Goal: Understand process/instructions: Learn about a topic

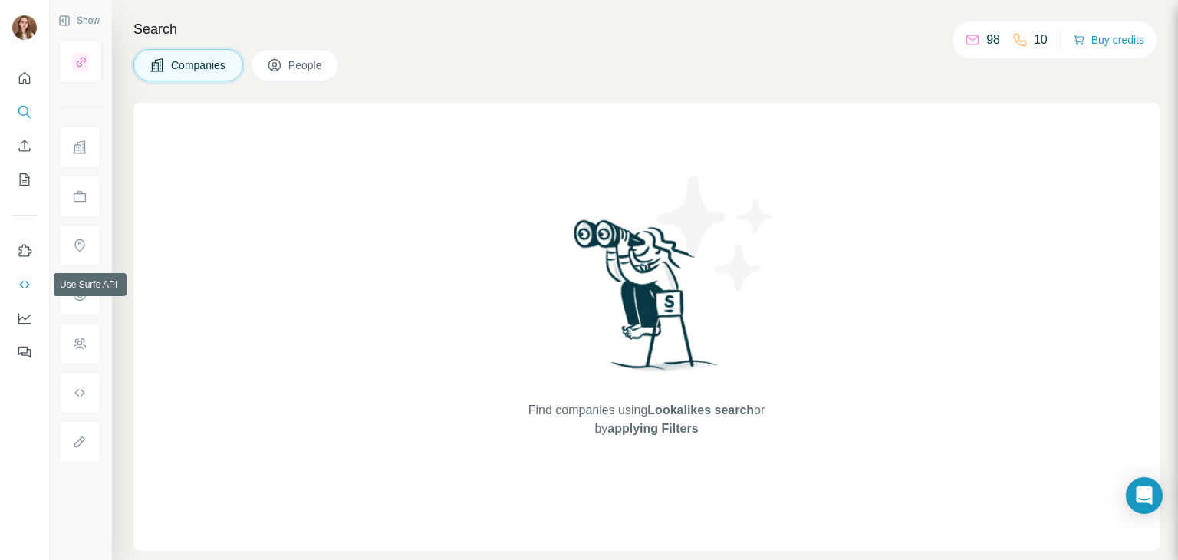
click at [21, 278] on icon "Use Surfe API" at bounding box center [24, 284] width 15 height 15
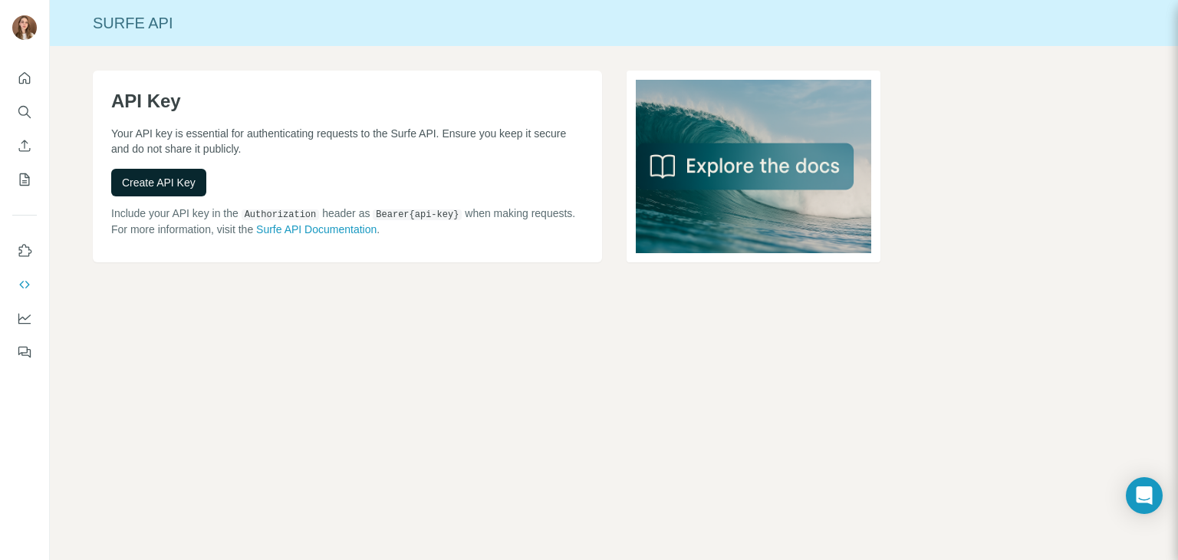
click at [192, 182] on span "Create API Key" at bounding box center [159, 182] width 74 height 15
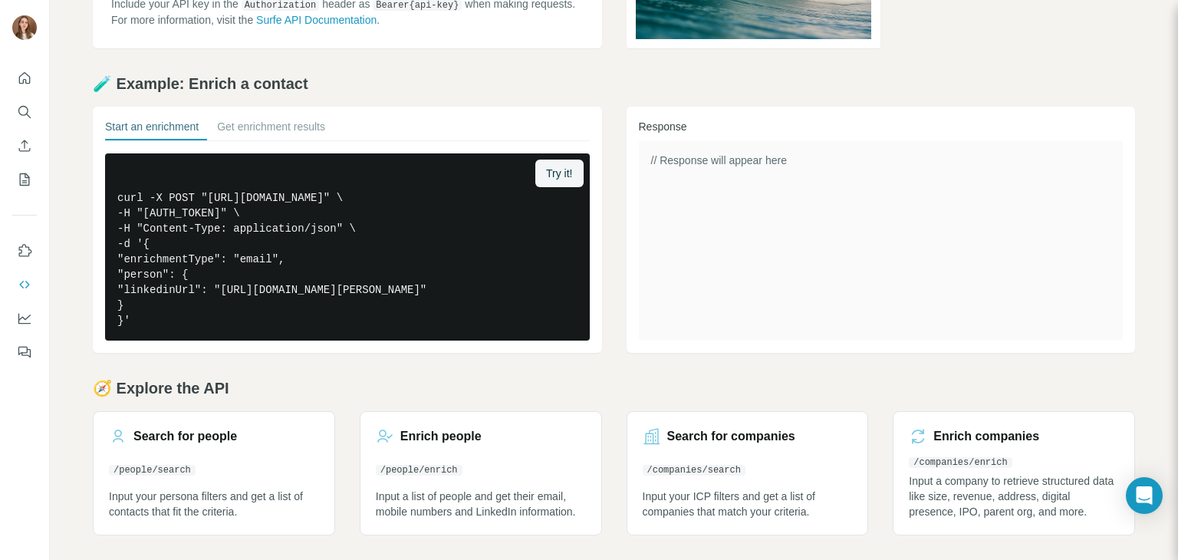
scroll to position [15, 0]
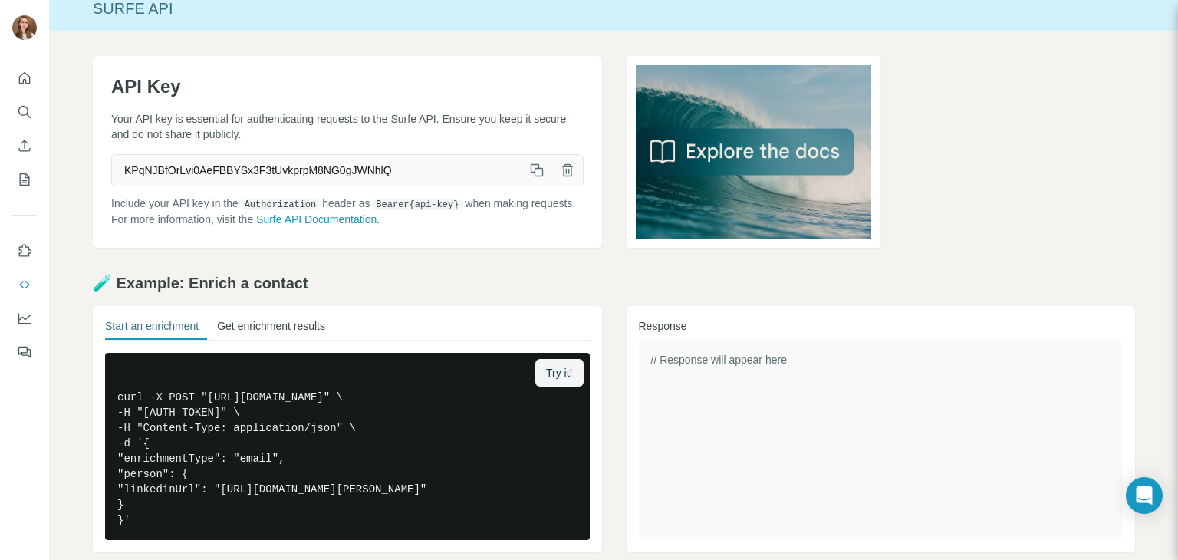
click at [284, 323] on button "Get enrichment results" at bounding box center [271, 328] width 108 height 21
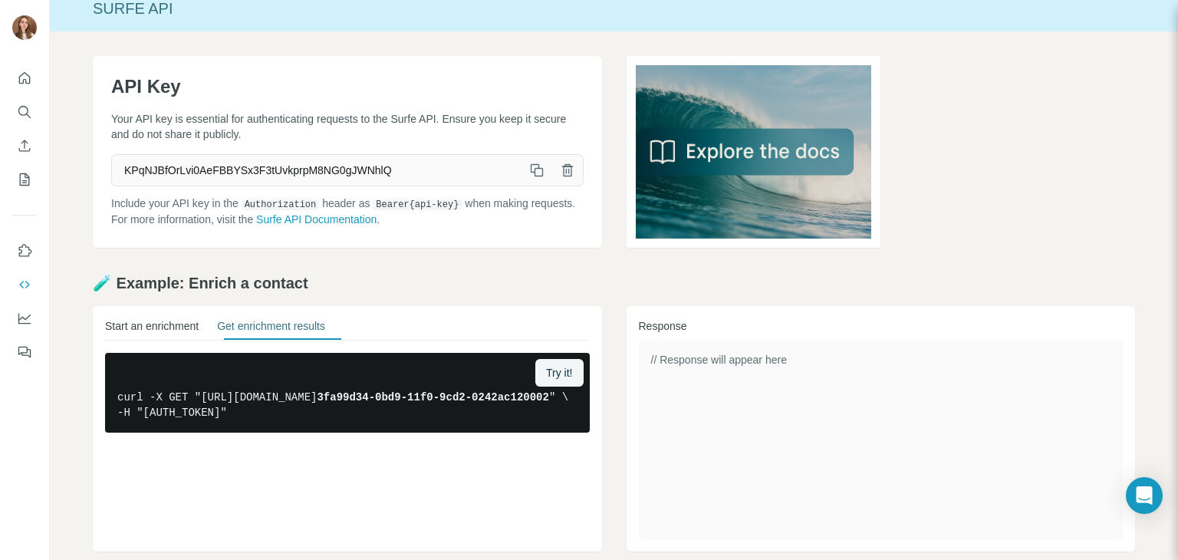
click at [146, 324] on button "Start an enrichment" at bounding box center [152, 328] width 94 height 21
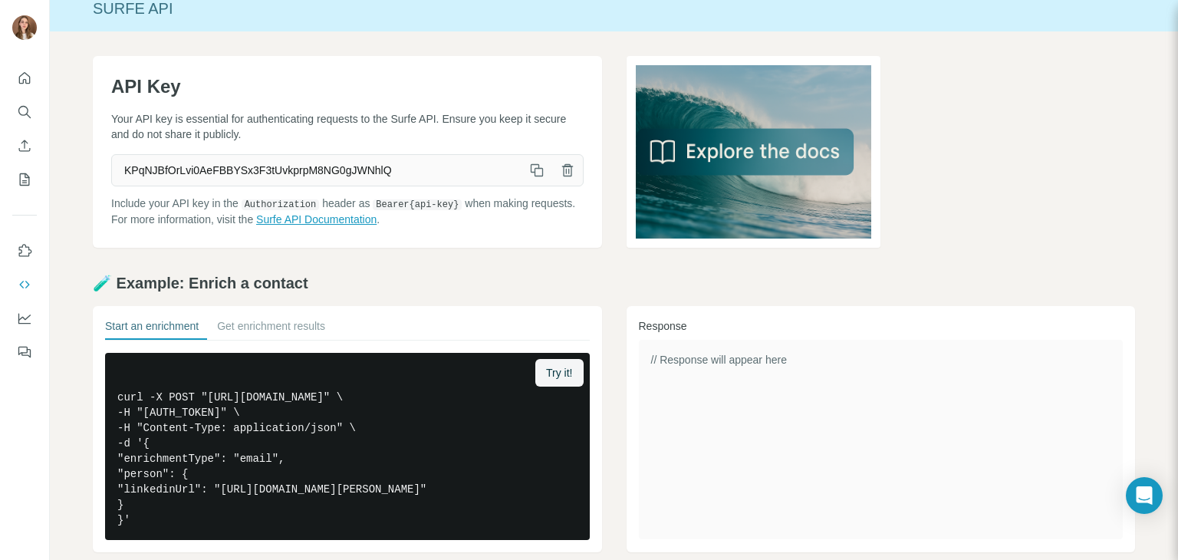
click at [349, 222] on link "Surfe API Documentation" at bounding box center [316, 219] width 120 height 12
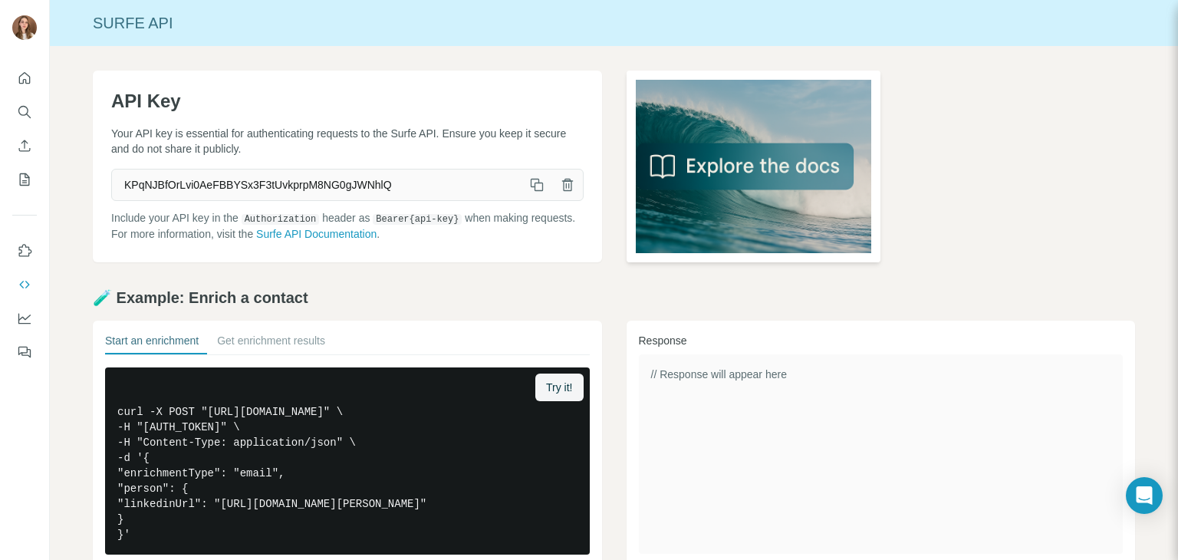
click at [775, 174] on img at bounding box center [754, 167] width 255 height 192
